Goal: Task Accomplishment & Management: Manage account settings

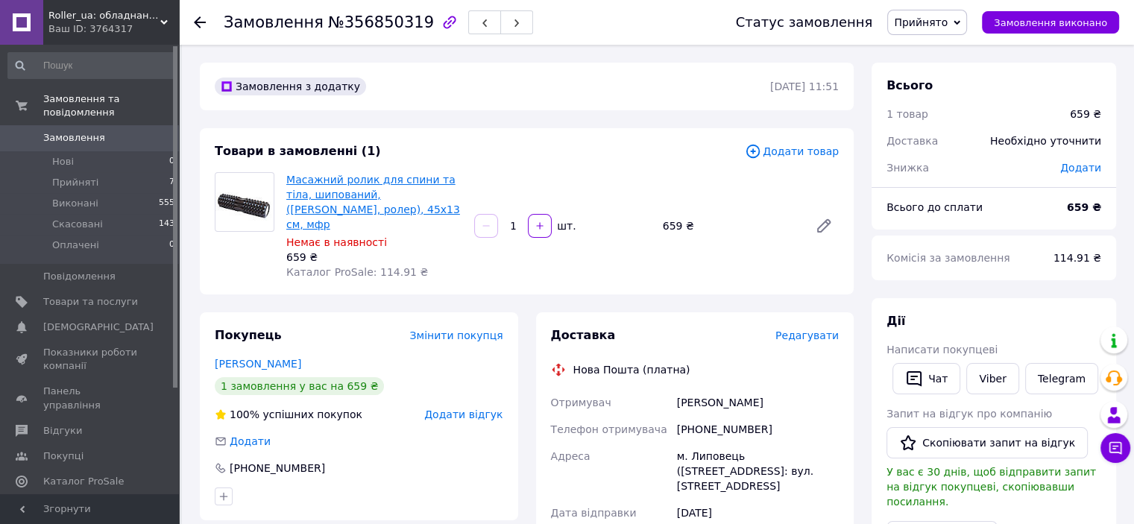
click at [306, 199] on link "Масажний ролик для спини та тіла, шипований, ([PERSON_NAME], ролер), 45х13 см, …" at bounding box center [373, 202] width 174 height 57
click at [81, 295] on span "Товари та послуги" at bounding box center [90, 301] width 95 height 13
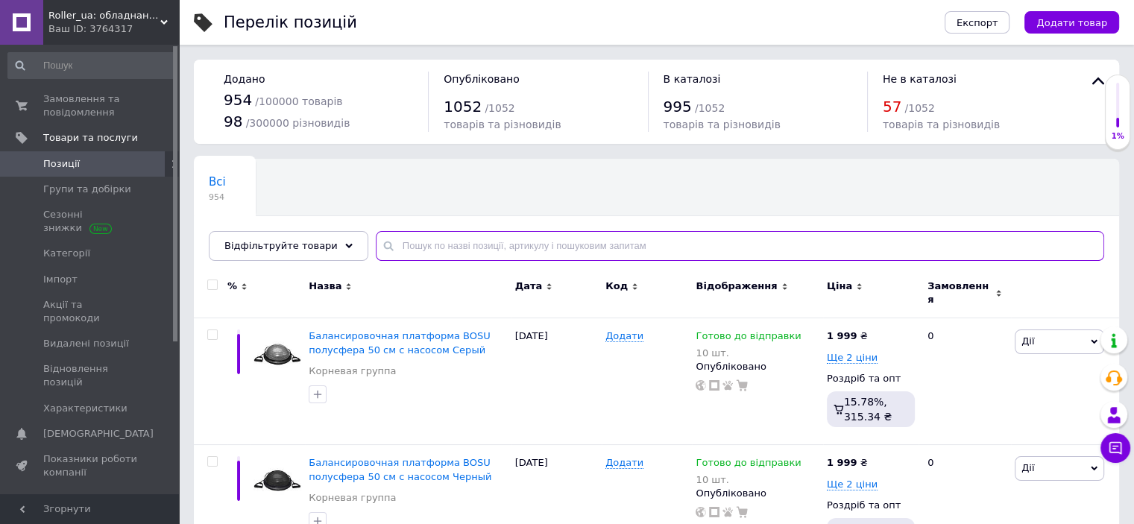
click at [445, 241] on input "text" at bounding box center [740, 246] width 728 height 30
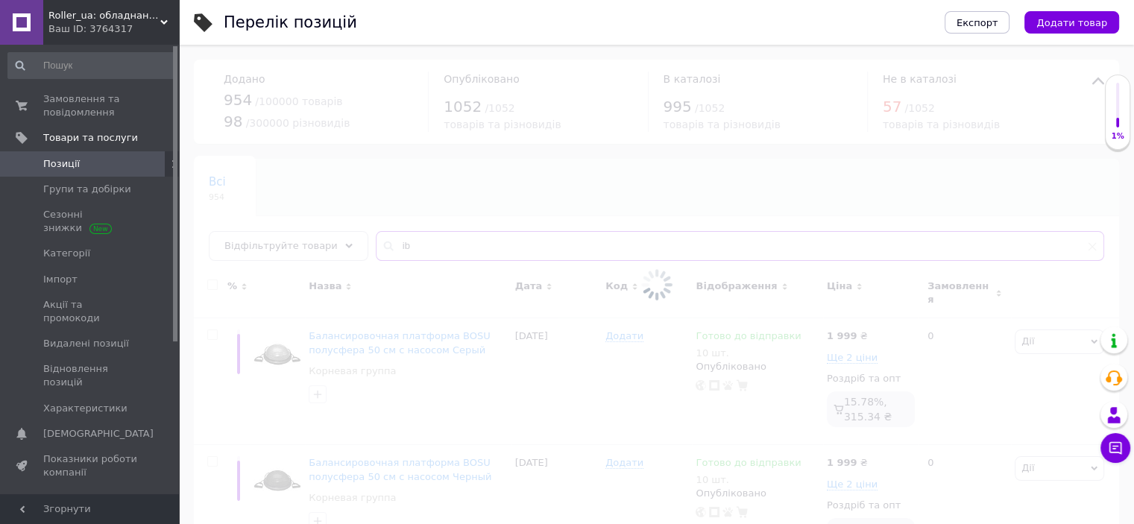
type input "i"
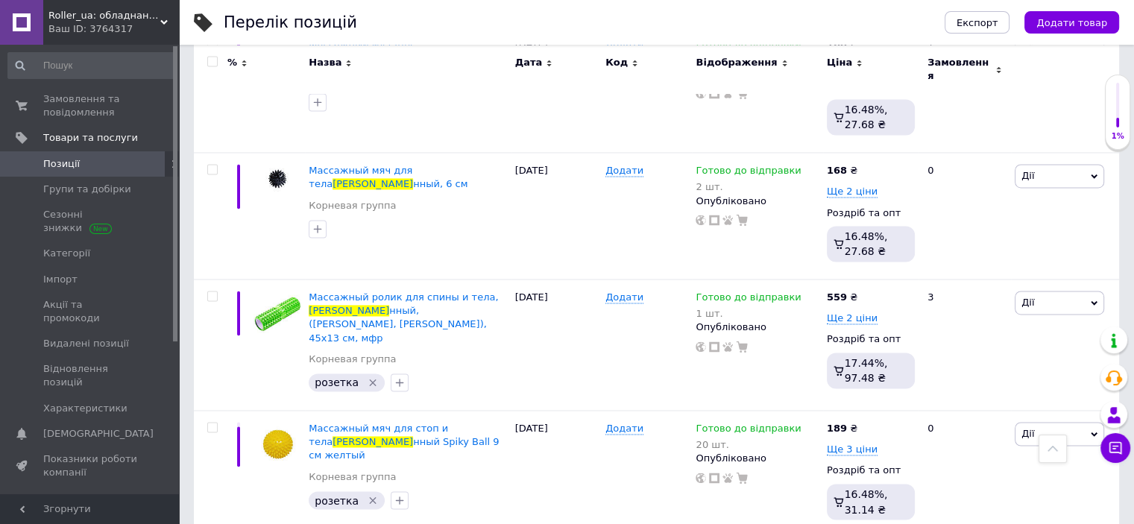
scroll to position [2349, 0]
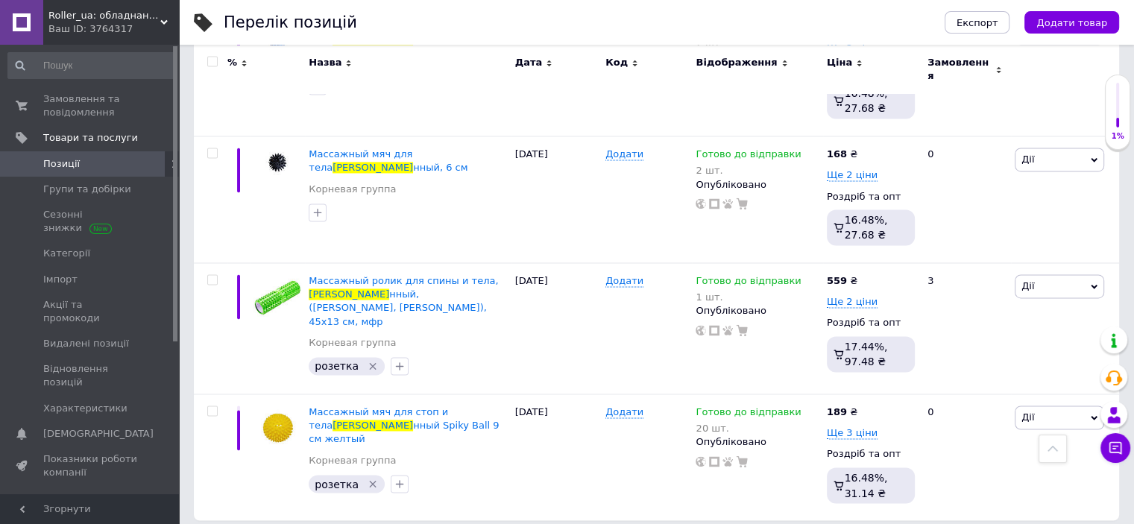
type input "[PERSON_NAME]"
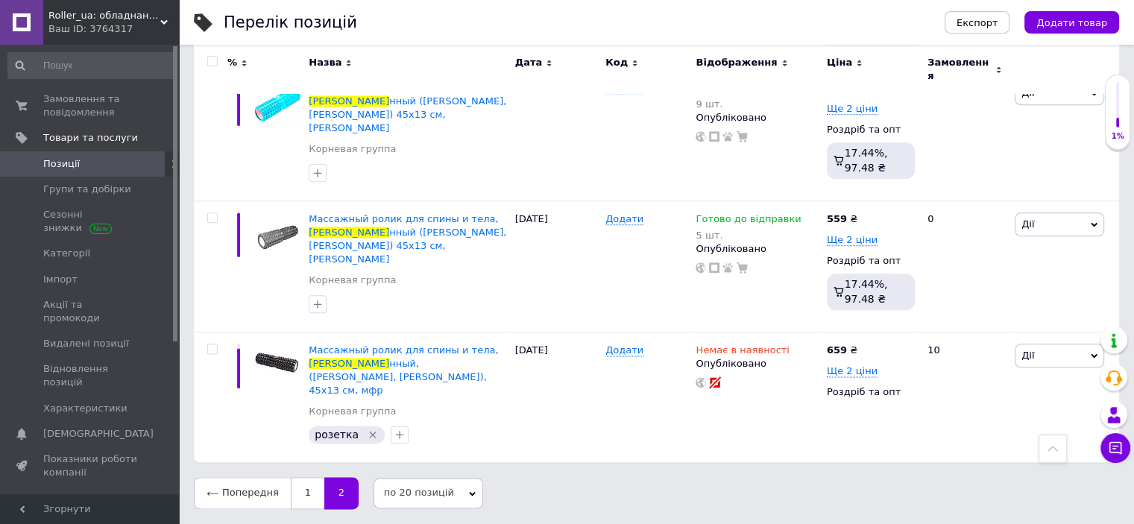
scroll to position [1731, 0]
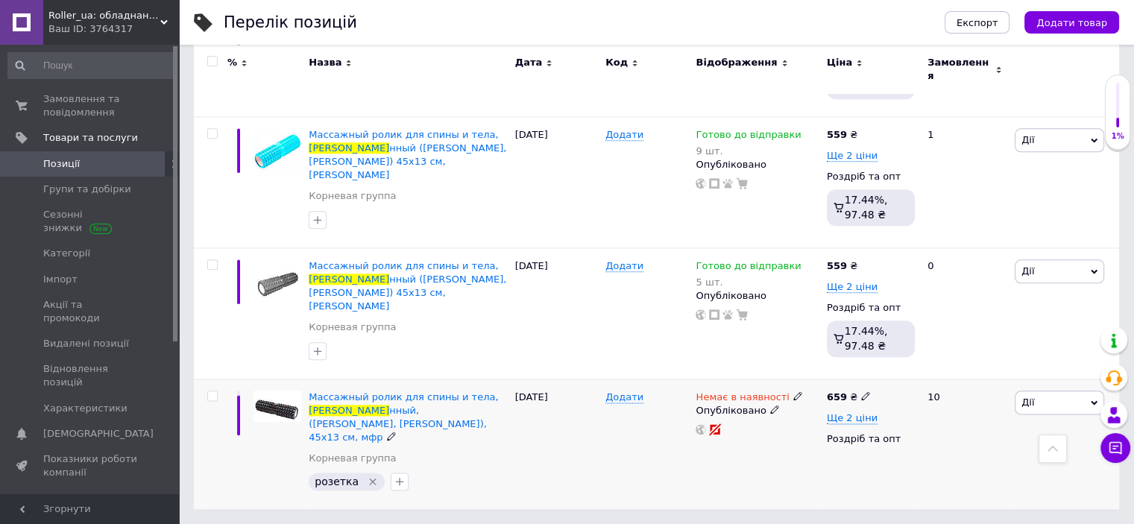
click at [793, 391] on icon at bounding box center [797, 395] width 9 height 9
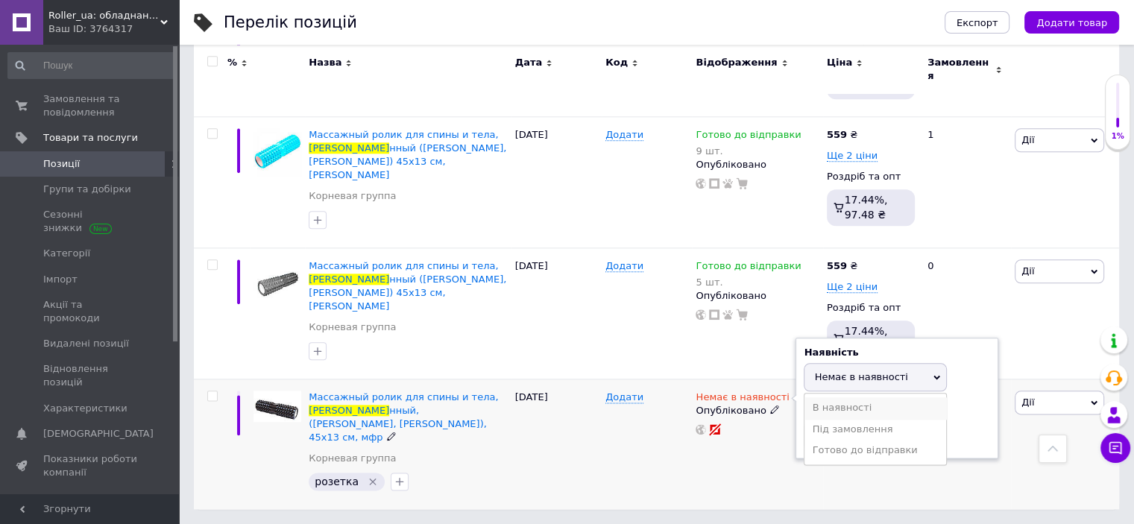
click at [826, 397] on li "В наявності" at bounding box center [875, 407] width 142 height 21
click at [833, 420] on input at bounding box center [859, 435] width 113 height 30
type input "10"
click at [748, 435] on div "Немає в наявності Наявність В наявності Немає в наявності Під замовлення Готово…" at bounding box center [757, 444] width 130 height 130
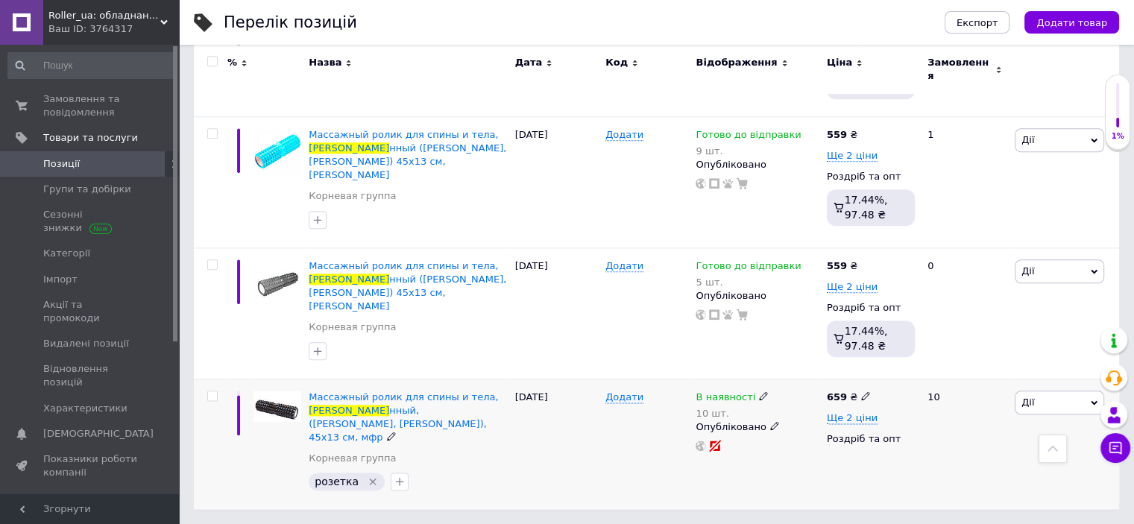
click at [748, 435] on div "В наявності 10 шт. Опубліковано" at bounding box center [757, 444] width 130 height 130
click at [759, 391] on icon at bounding box center [763, 395] width 9 height 9
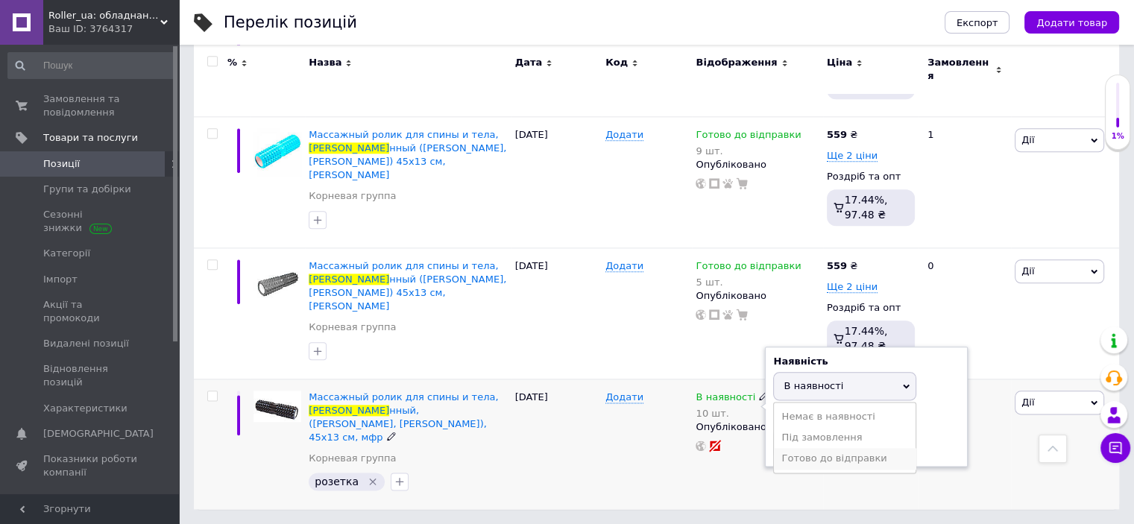
click at [808, 448] on li "Готово до відправки" at bounding box center [845, 458] width 142 height 21
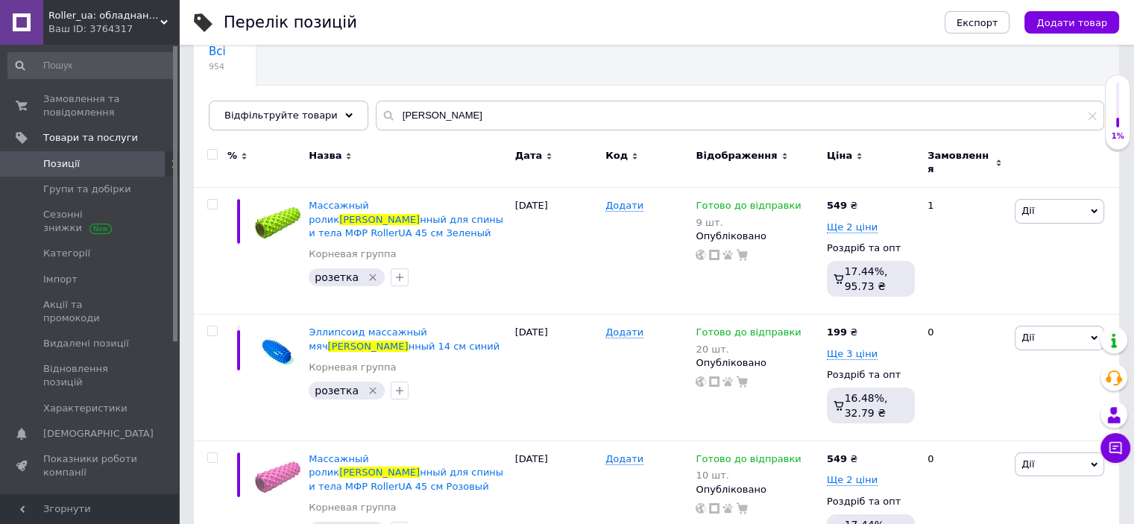
scroll to position [0, 0]
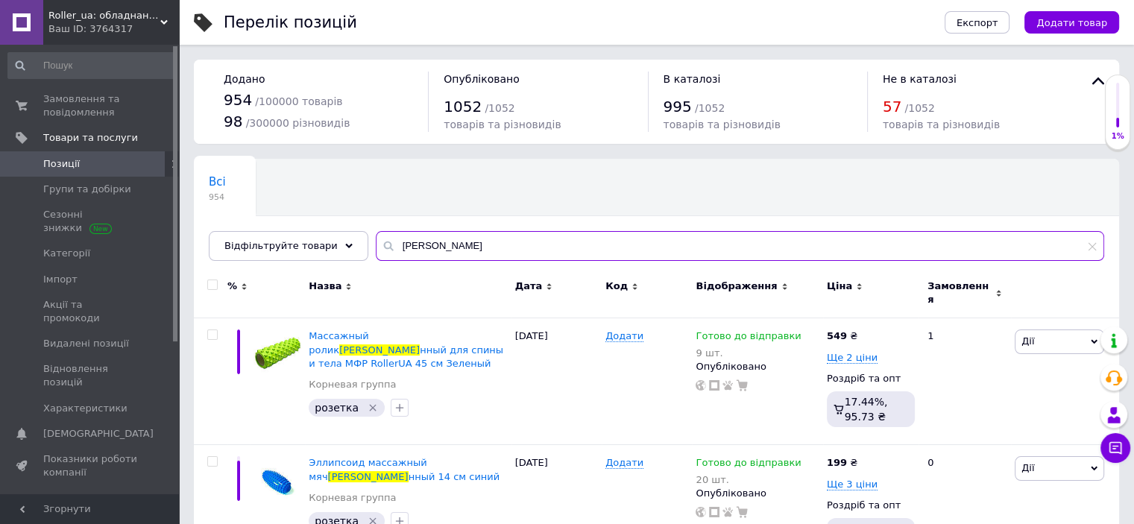
drag, startPoint x: 436, startPoint y: 254, endPoint x: 360, endPoint y: 245, distance: 76.5
click at [376, 245] on input "[PERSON_NAME]" at bounding box center [740, 246] width 728 height 30
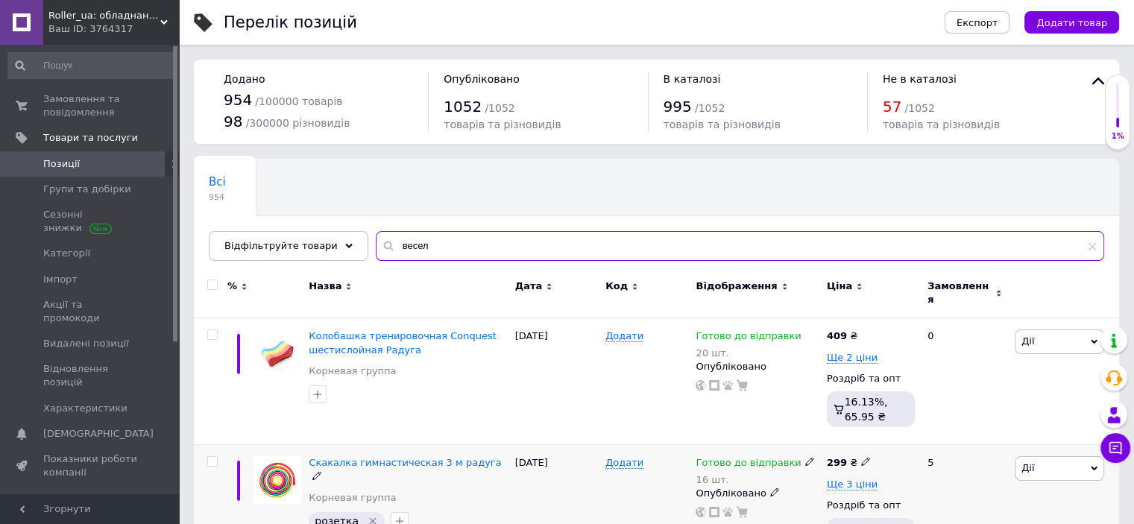
type input "весел"
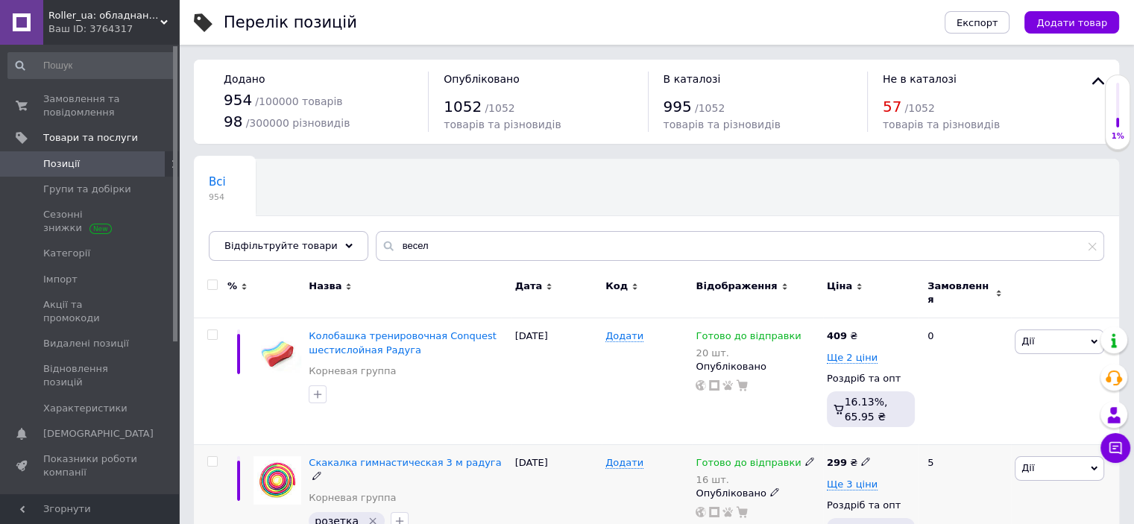
click at [861, 457] on icon at bounding box center [865, 461] width 9 height 9
click at [891, 435] on input "299" at bounding box center [934, 447] width 113 height 30
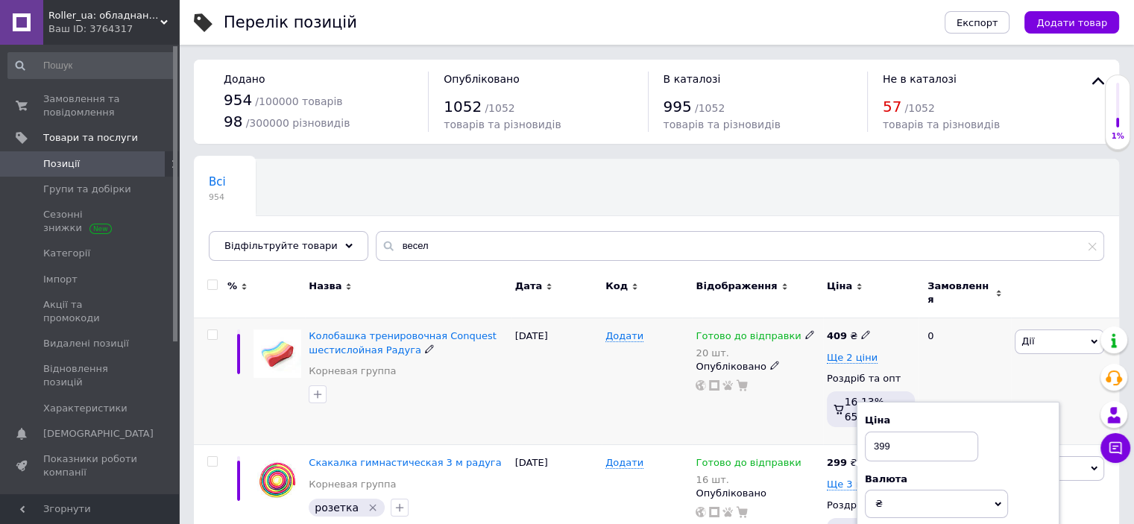
type input "399"
click at [762, 424] on div "Готово до відправки 20 шт. Опубліковано" at bounding box center [757, 381] width 130 height 127
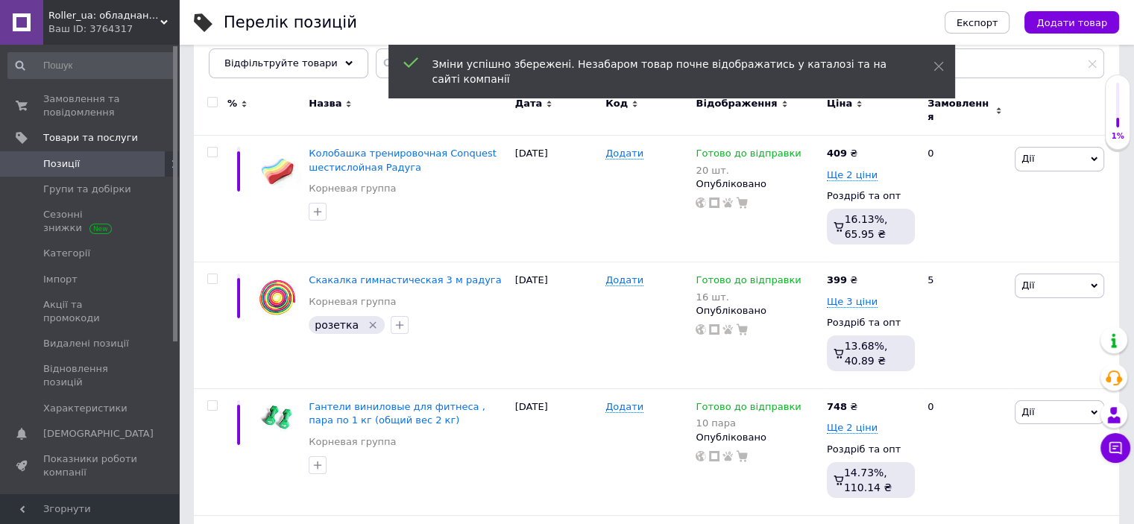
scroll to position [193, 0]
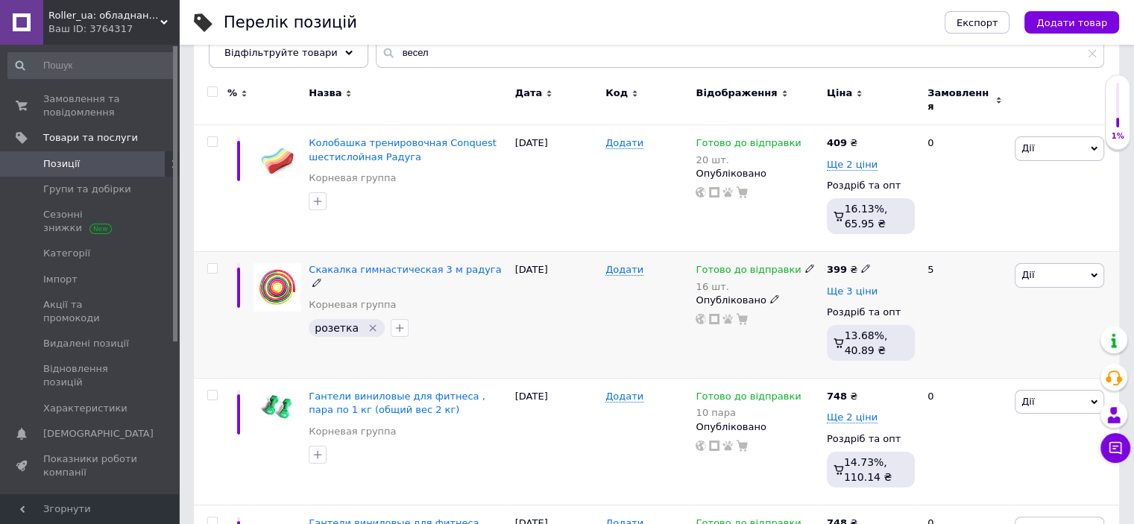
click at [862, 285] on span "Ще 3 ціни" at bounding box center [852, 291] width 51 height 12
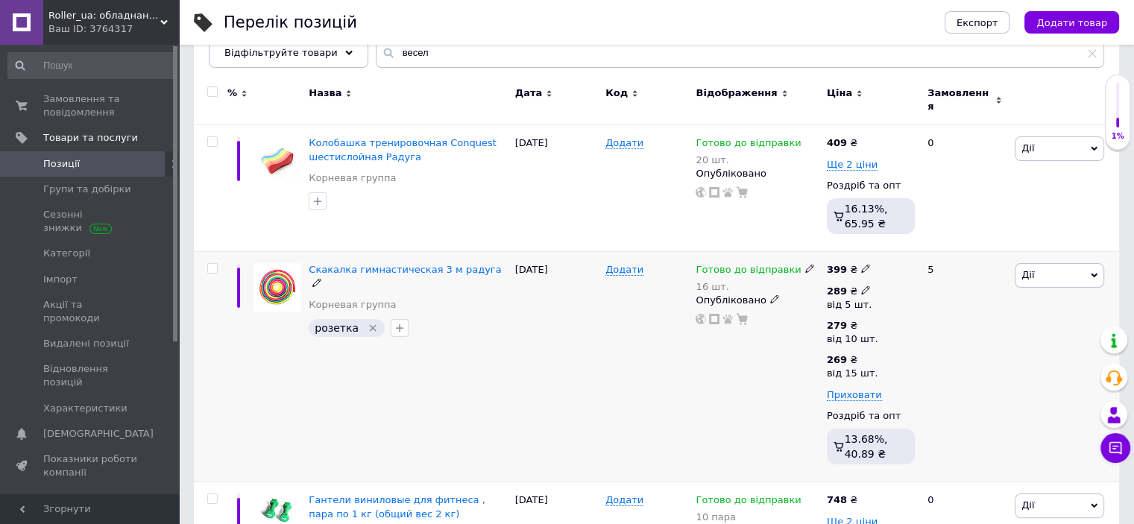
click at [862, 285] on use at bounding box center [865, 289] width 8 height 8
click at [900, 250] on input "289" at bounding box center [959, 259] width 143 height 30
type input "389"
click at [861, 320] on icon at bounding box center [865, 324] width 9 height 9
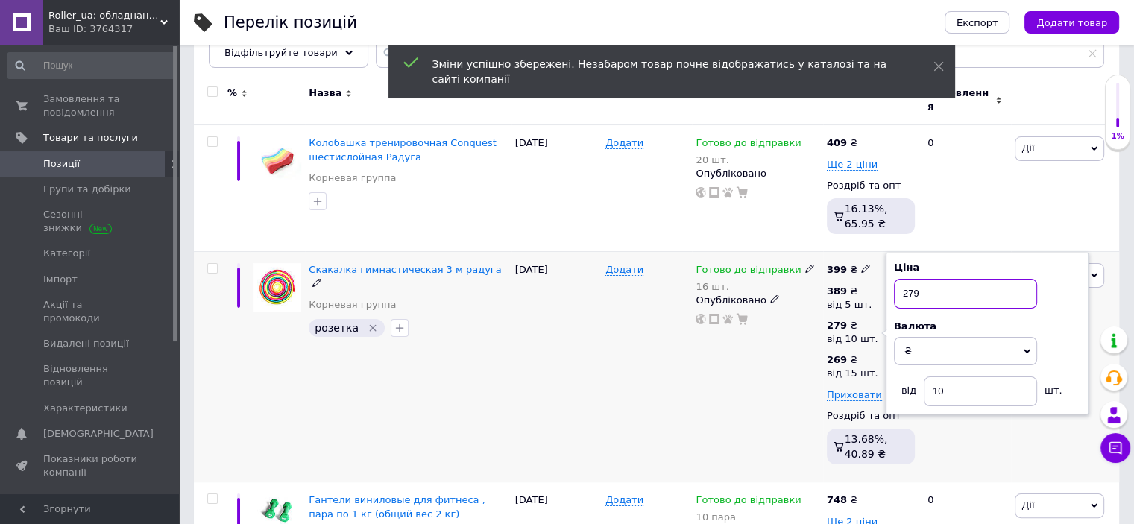
click at [906, 282] on input "279" at bounding box center [965, 294] width 143 height 30
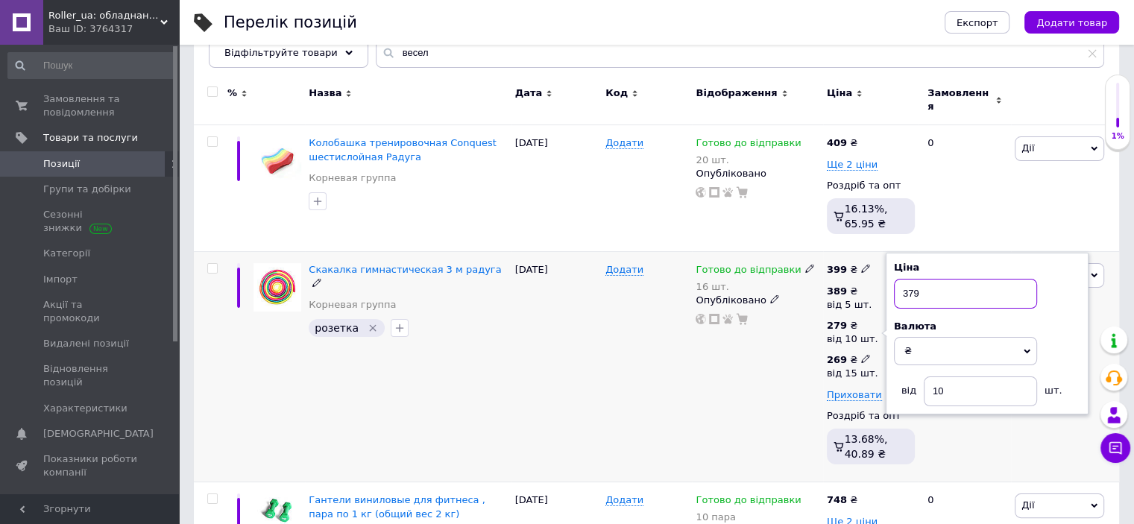
type input "379"
click at [861, 354] on icon at bounding box center [865, 358] width 9 height 9
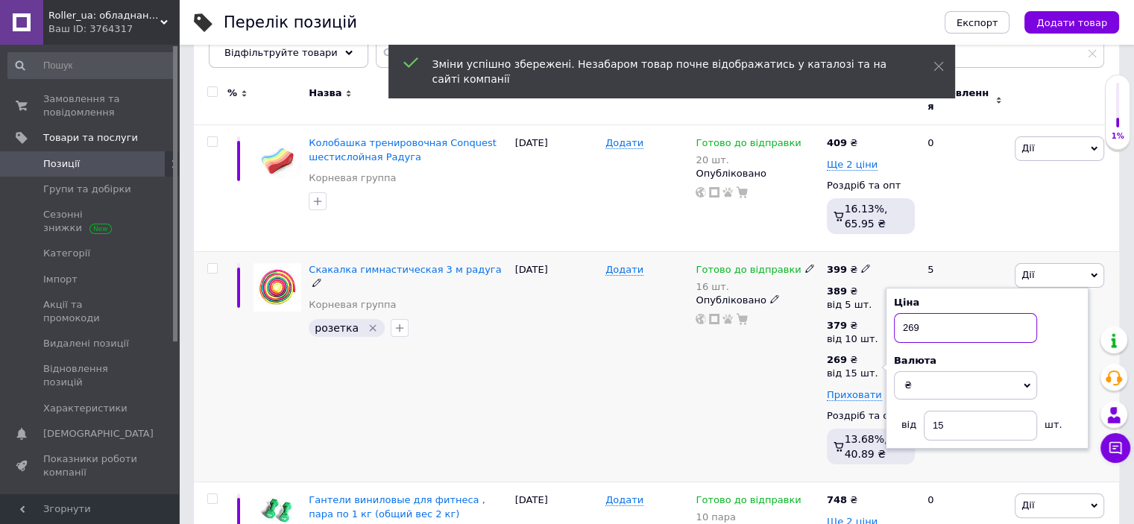
click at [906, 314] on input "269" at bounding box center [965, 328] width 143 height 30
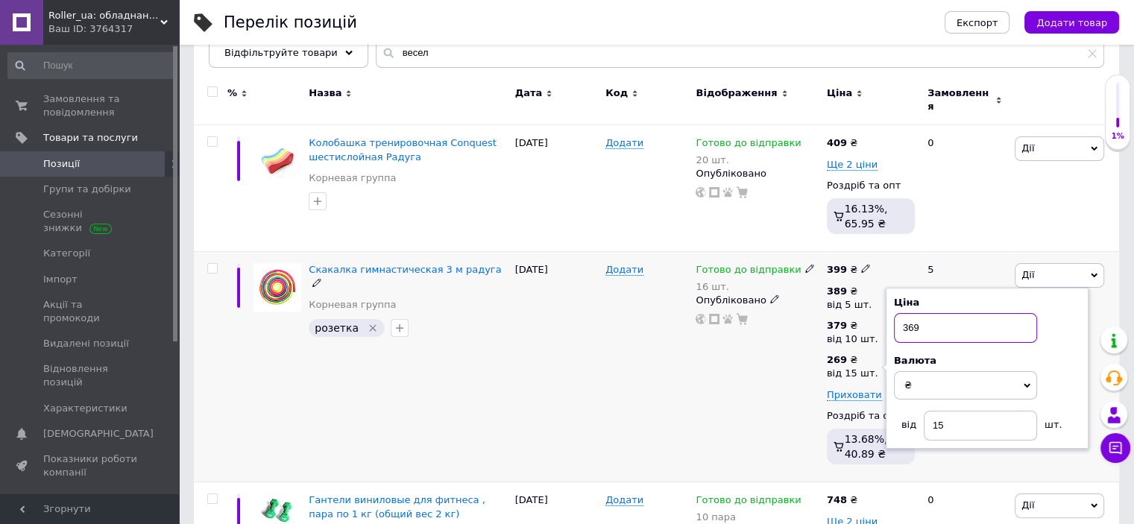
type input "369"
click at [724, 382] on div "Готово до відправки 16 шт. Опубліковано" at bounding box center [757, 367] width 130 height 230
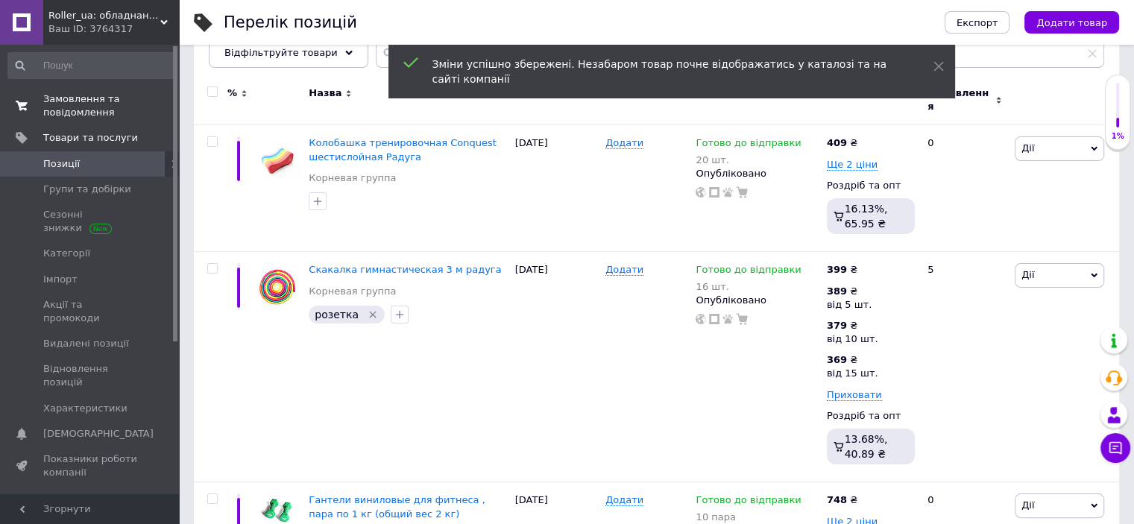
click at [66, 116] on span "Замовлення та повідомлення" at bounding box center [90, 105] width 95 height 27
